Goal: Information Seeking & Learning: Learn about a topic

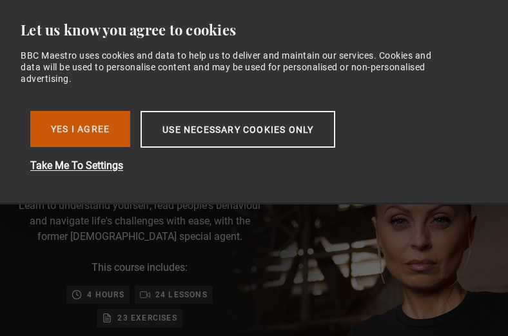
click at [99, 134] on button "Yes I Agree" at bounding box center [80, 129] width 100 height 36
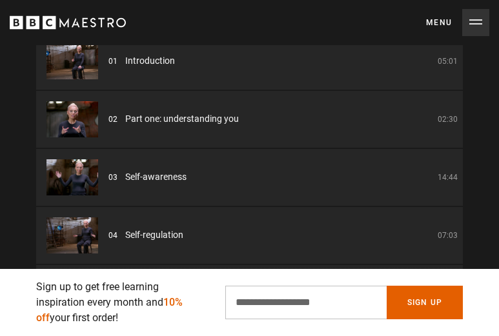
scroll to position [1613, 0]
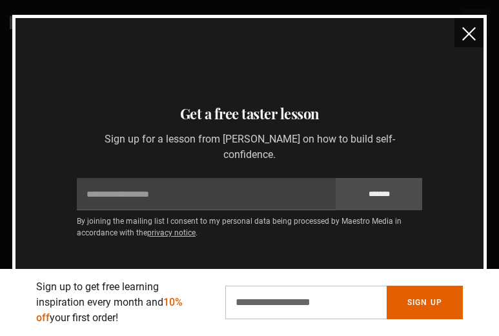
click at [470, 34] on img "close" at bounding box center [469, 34] width 14 height 14
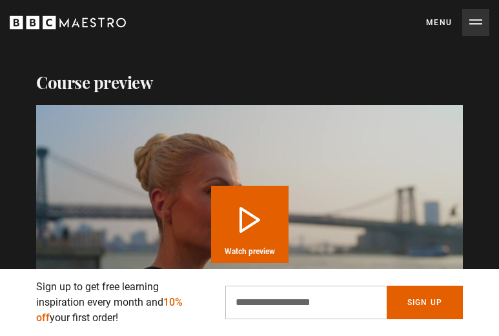
click at [438, 25] on button "Menu Close" at bounding box center [457, 22] width 63 height 27
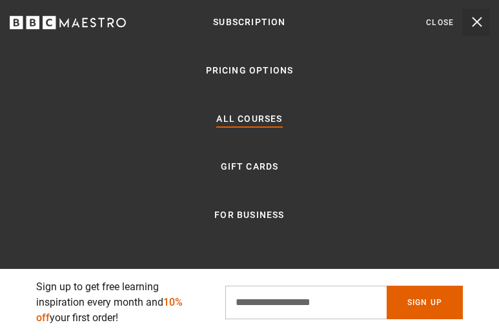
click at [261, 123] on link "All Courses" at bounding box center [249, 119] width 66 height 15
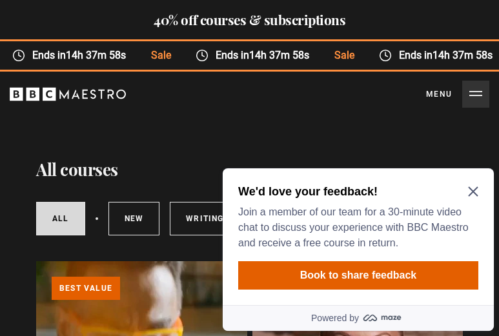
click at [480, 191] on div "We'd love your feedback! Join a member of our team for a 30-minute video chat t…" at bounding box center [358, 236] width 271 height 137
click at [468, 188] on icon "Close Maze Prompt" at bounding box center [473, 191] width 10 height 10
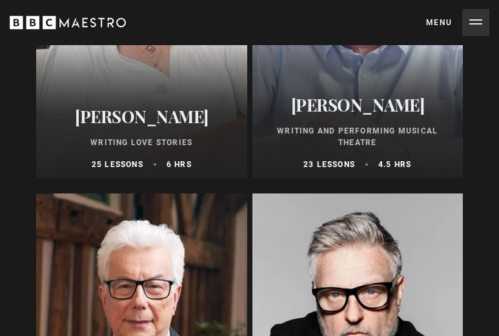
scroll to position [3999, 0]
